Goal: Use online tool/utility: Utilize a website feature to perform a specific function

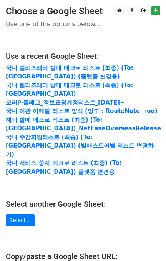
scroll to position [148, 0]
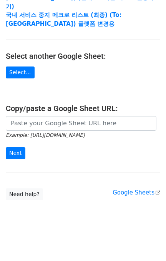
click at [72, 131] on icon "Example: [URL][DOMAIN_NAME]" at bounding box center [45, 134] width 79 height 7
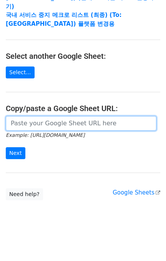
click at [61, 124] on input "url" at bounding box center [81, 123] width 150 height 15
paste input "[URL][DOMAIN_NAME]"
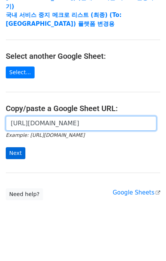
type input "[URL][DOMAIN_NAME]"
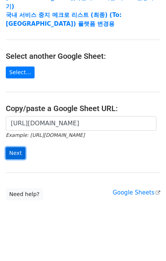
click at [20, 153] on input "Next" at bounding box center [16, 153] width 20 height 12
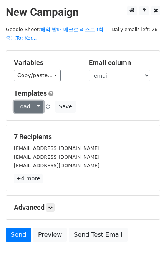
click at [15, 107] on link "Load..." at bounding box center [29, 107] width 30 height 12
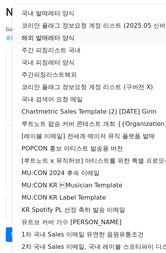
click at [56, 35] on link "해외 발매레터 양식" at bounding box center [135, 38] width 246 height 12
